Goal: Transaction & Acquisition: Purchase product/service

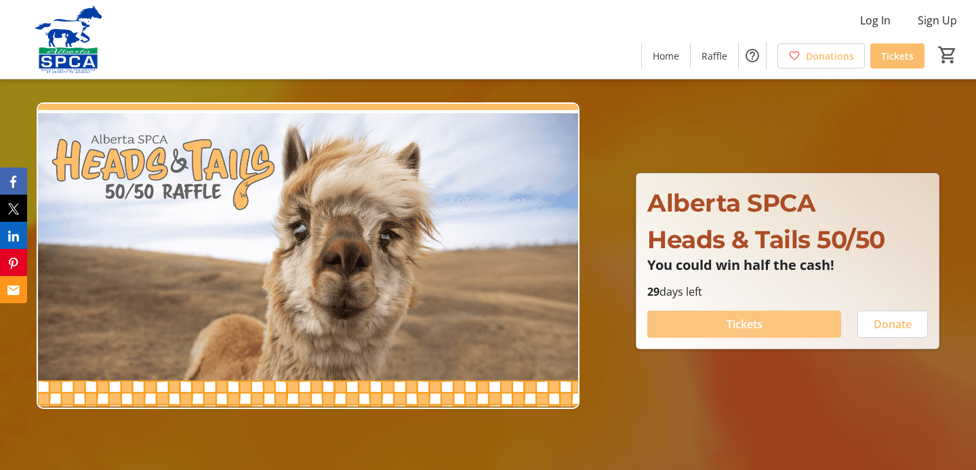
click at [713, 325] on span at bounding box center [744, 324] width 194 height 33
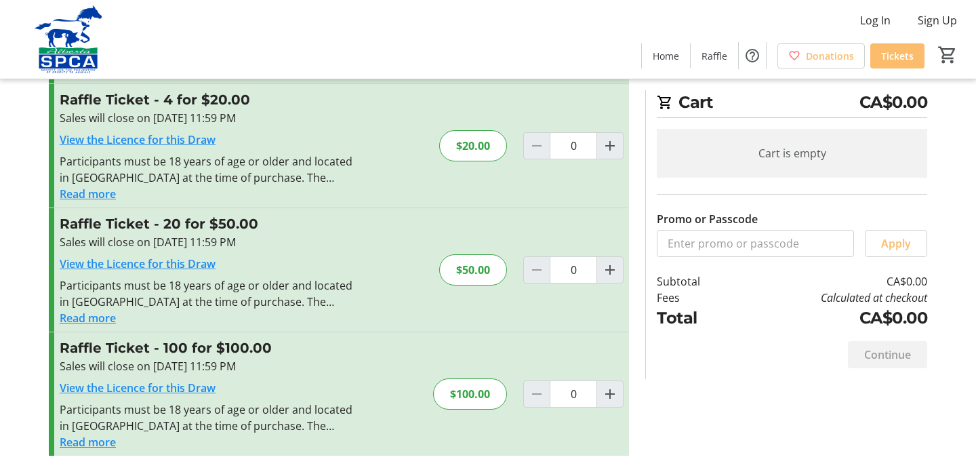
scroll to position [155, 0]
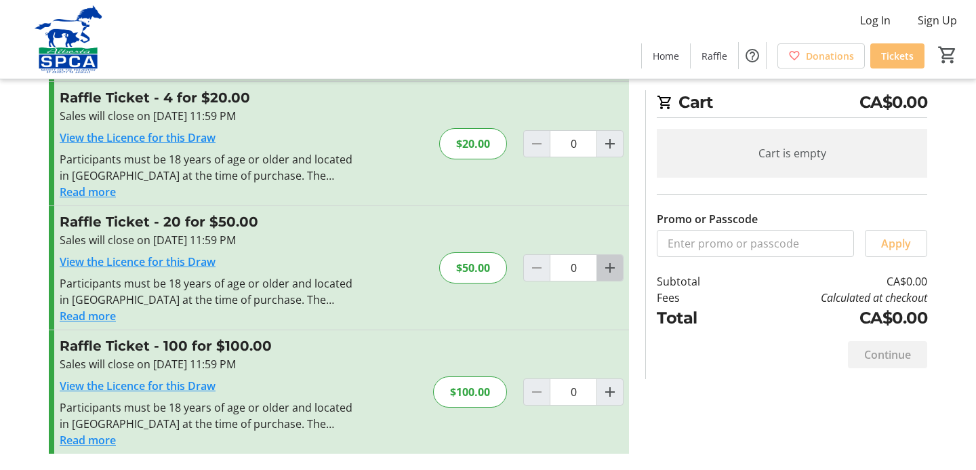
click at [609, 265] on mat-icon "Increment by one" at bounding box center [610, 268] width 16 height 16
type input "1"
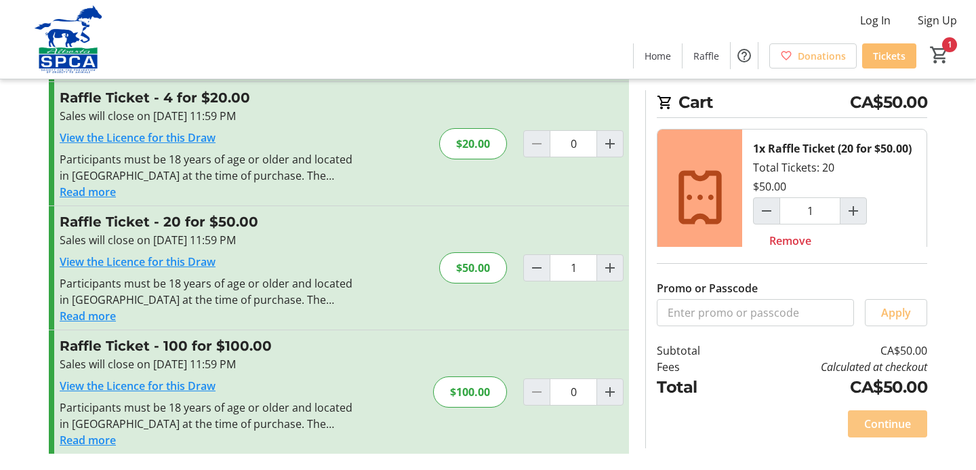
click at [880, 421] on span "Continue" at bounding box center [887, 424] width 47 height 16
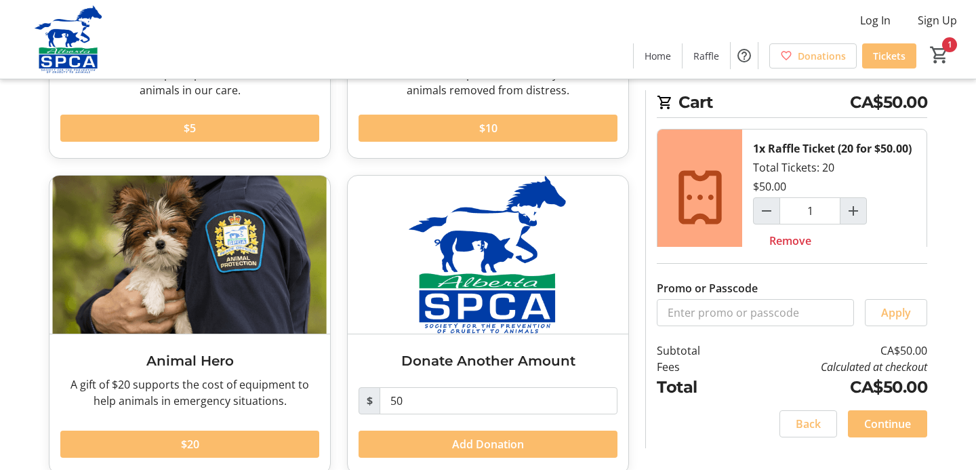
scroll to position [309, 0]
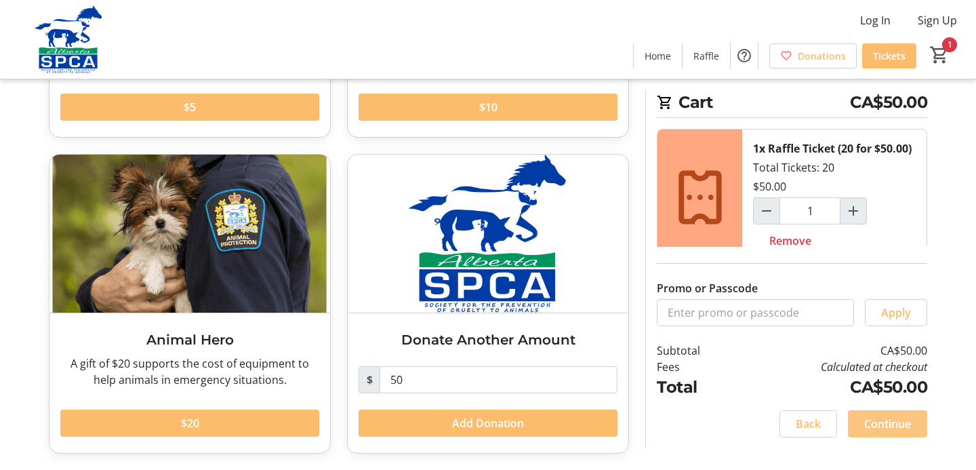
click at [875, 424] on span "Continue" at bounding box center [887, 424] width 47 height 16
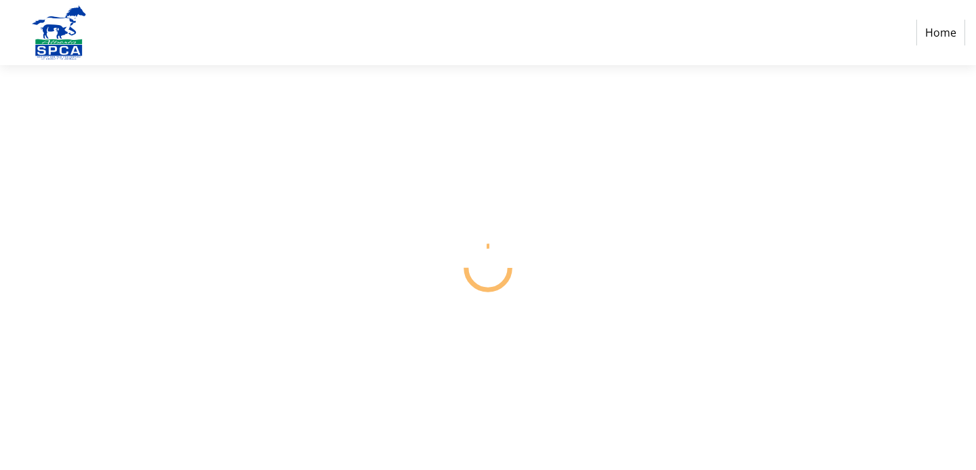
select select "CA"
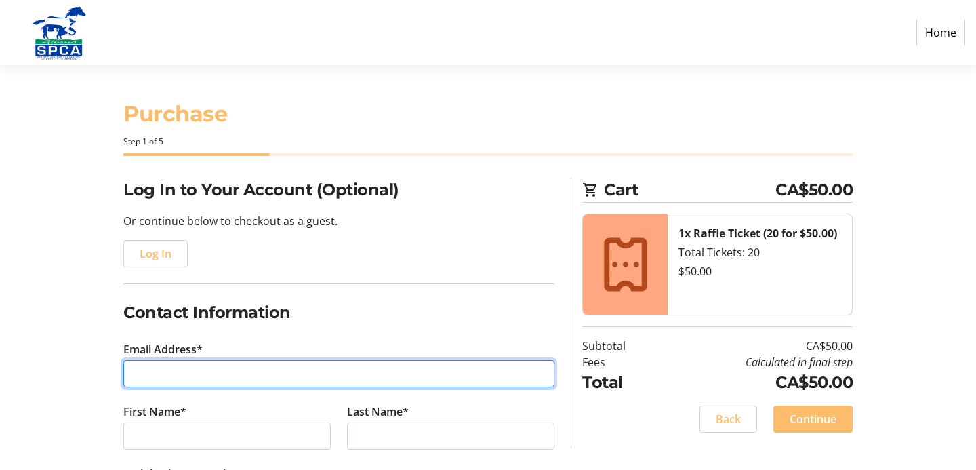
click at [248, 376] on input "Email Address*" at bounding box center [338, 373] width 431 height 27
type input "Deborahb.cabot@gmail.com"
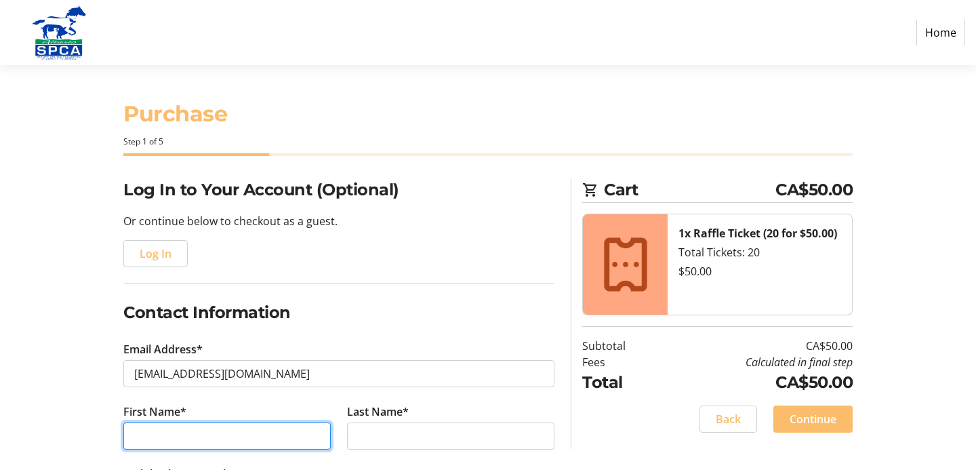
type input "Deborah"
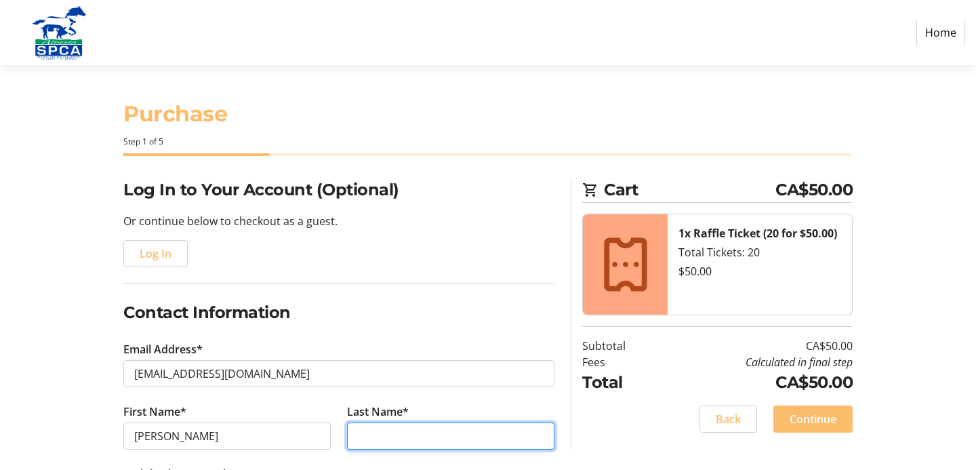
type input "Cabot"
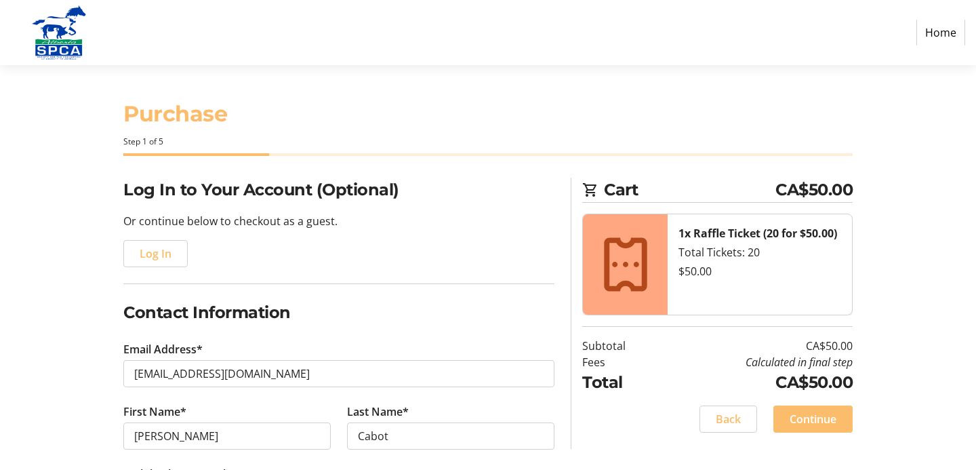
type input "(403) 701-5008"
type input "57 Willow Green Way"
type input "Cochrane"
select select "AB"
type input "T4C 2N3"
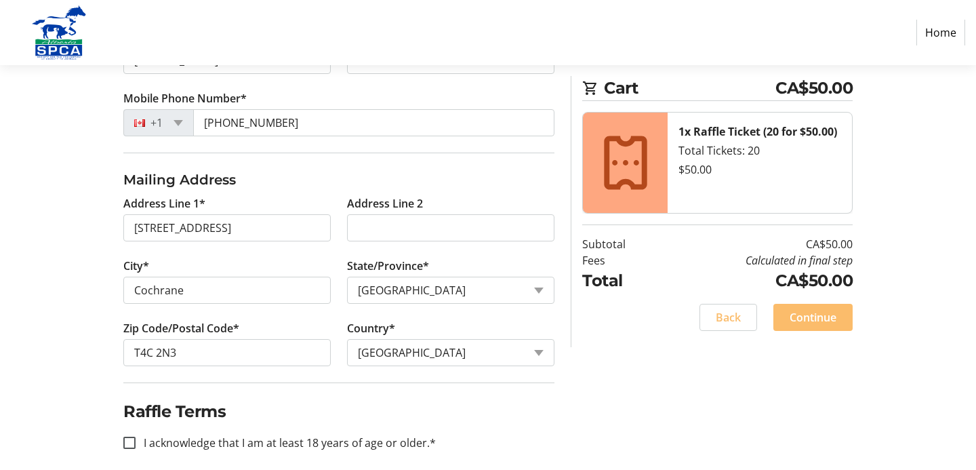
scroll to position [389, 0]
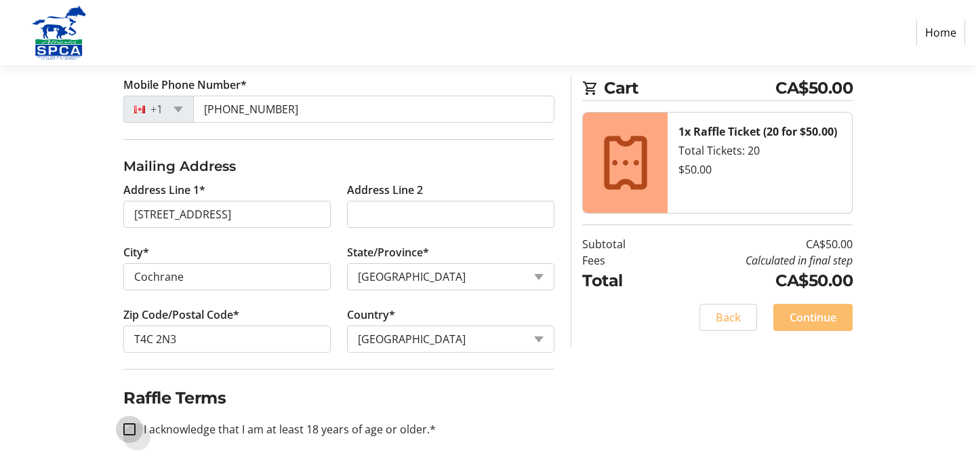
click at [132, 429] on input "I acknowledge that I am at least 18 years of age or older.*" at bounding box center [129, 429] width 12 height 12
checkbox input "true"
click at [800, 317] on span "Continue" at bounding box center [813, 317] width 47 height 16
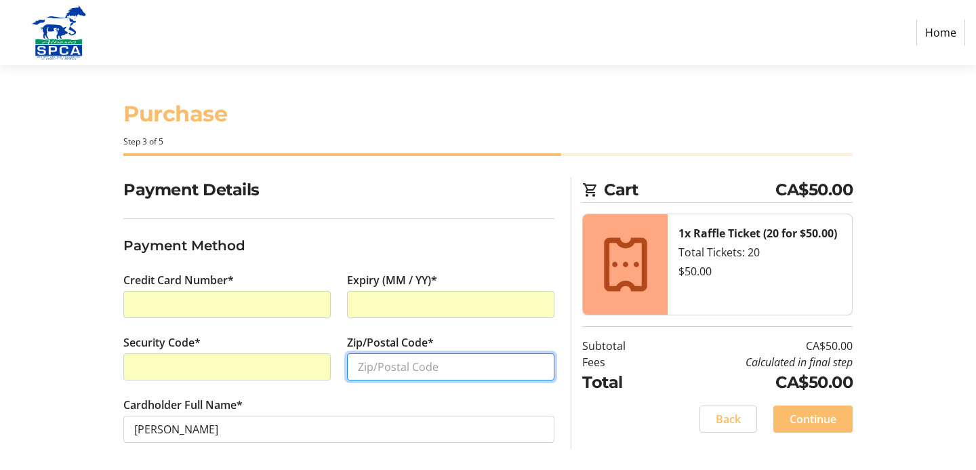
click at [367, 370] on input "Zip/Postal Code*" at bounding box center [450, 366] width 207 height 27
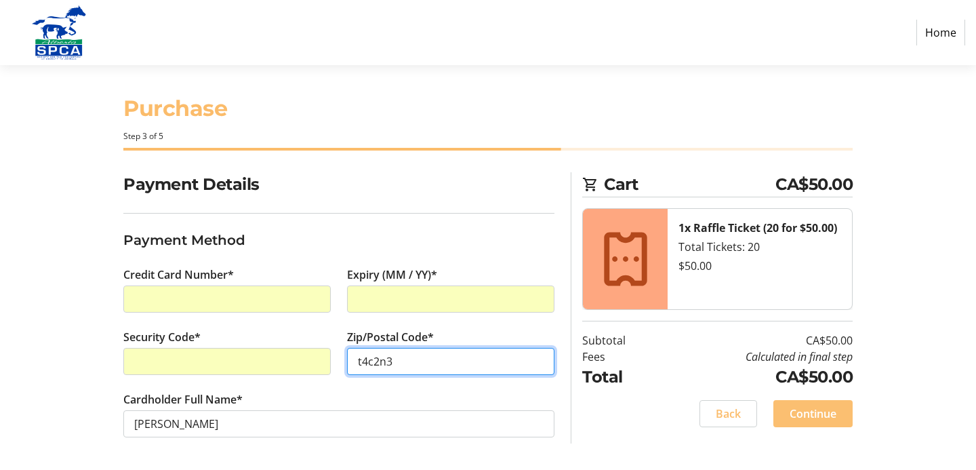
type input "t4c2n3"
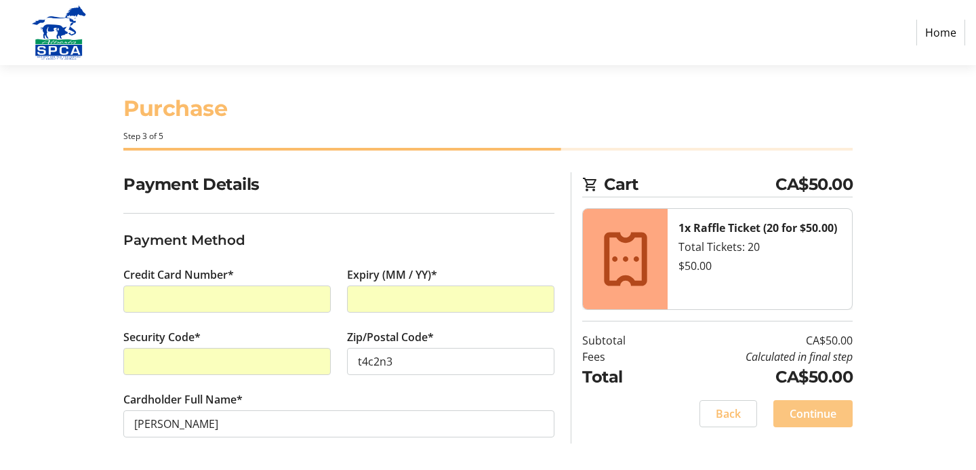
click at [818, 412] on span "Continue" at bounding box center [813, 413] width 47 height 16
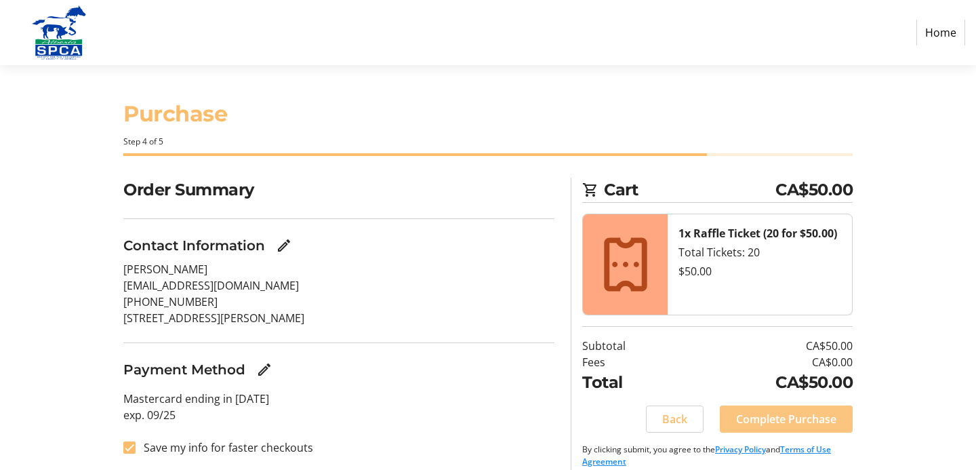
click at [765, 416] on span "Complete Purchase" at bounding box center [786, 419] width 100 height 16
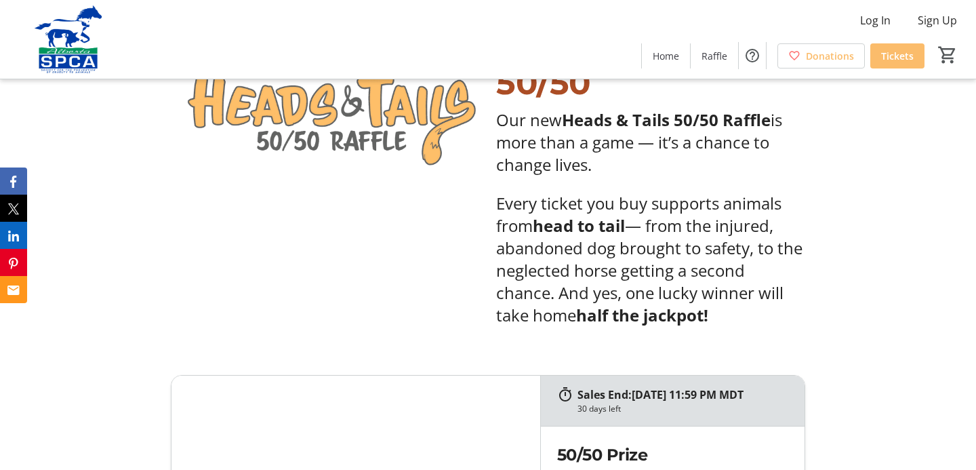
scroll to position [457, 0]
